Goal: Task Accomplishment & Management: Manage account settings

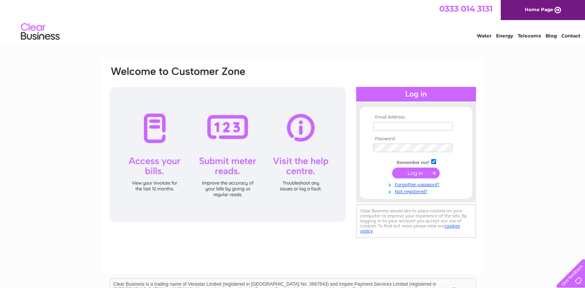
type input "asutherland@shineacademies.co.uk"
click at [416, 174] on input "submit" at bounding box center [416, 173] width 48 height 11
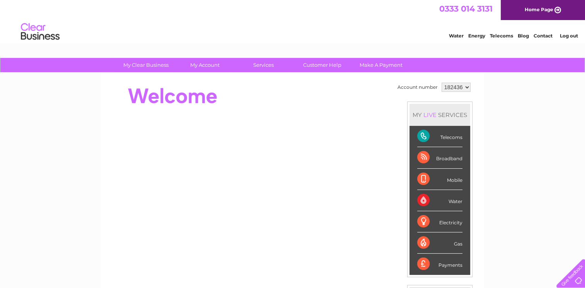
click at [448, 138] on div "Telecoms" at bounding box center [439, 136] width 45 height 21
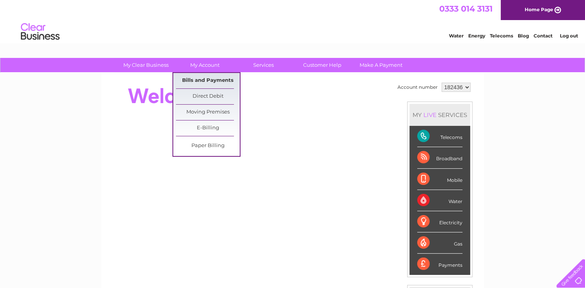
click at [197, 80] on link "Bills and Payments" at bounding box center [208, 80] width 64 height 15
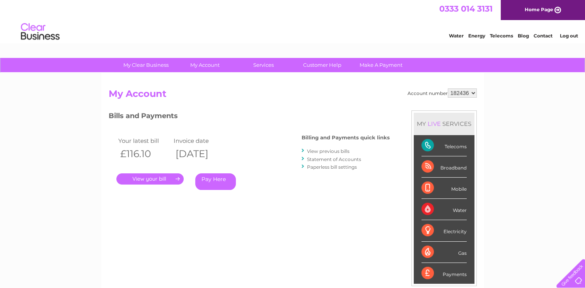
click at [157, 179] on link "." at bounding box center [149, 179] width 67 height 11
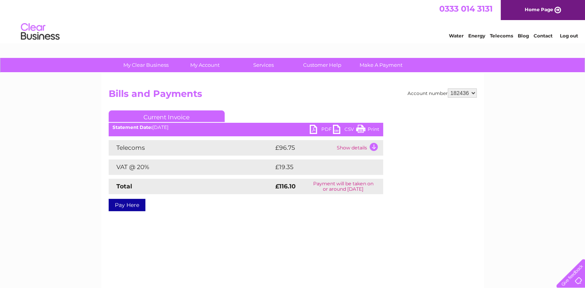
click at [369, 128] on link "Print" at bounding box center [367, 130] width 23 height 11
click at [323, 130] on link "PDF" at bounding box center [321, 130] width 23 height 11
